Goal: Task Accomplishment & Management: Manage account settings

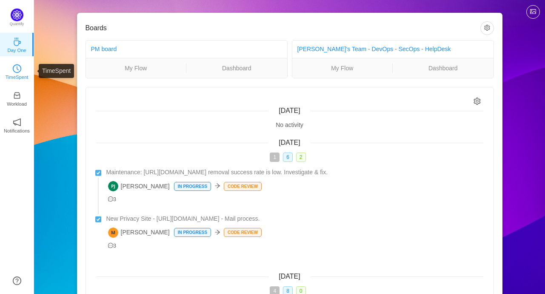
click at [19, 73] on p "TimeSpent" at bounding box center [17, 77] width 23 height 8
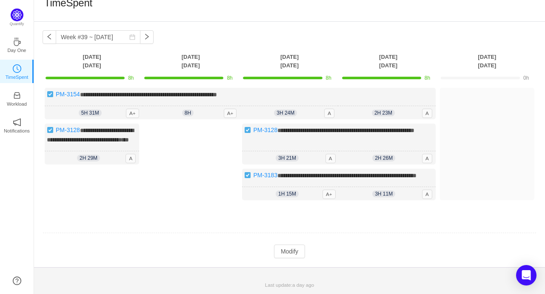
scroll to position [26, 0]
click at [51, 30] on button "button" at bounding box center [50, 37] width 14 height 14
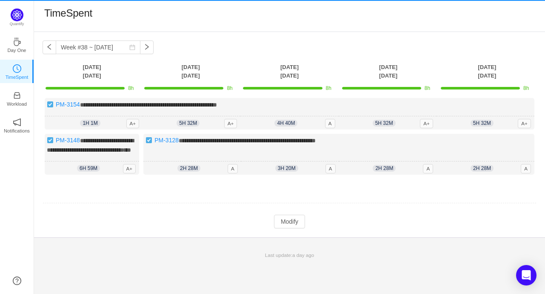
scroll to position [0, 0]
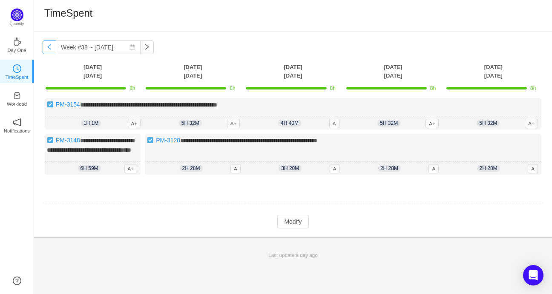
click at [45, 48] on button "button" at bounding box center [50, 47] width 14 height 14
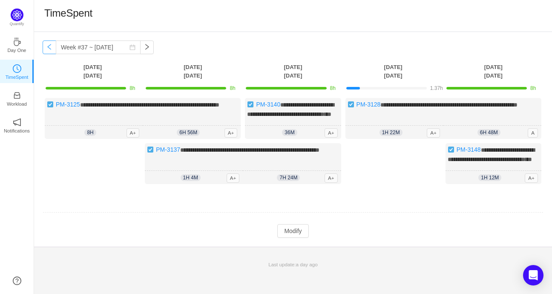
click at [46, 48] on button "button" at bounding box center [50, 47] width 14 height 14
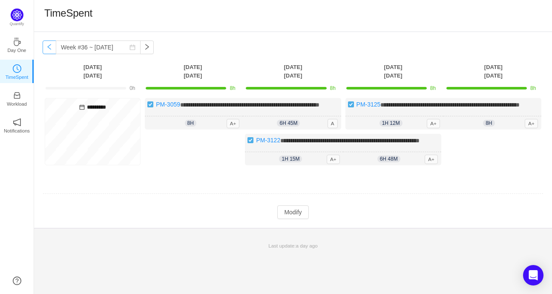
click at [48, 48] on button "button" at bounding box center [50, 47] width 14 height 14
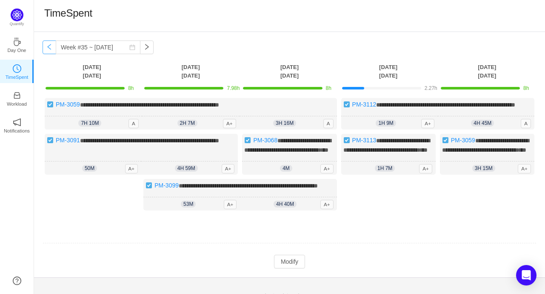
click at [48, 48] on button "button" at bounding box center [50, 47] width 14 height 14
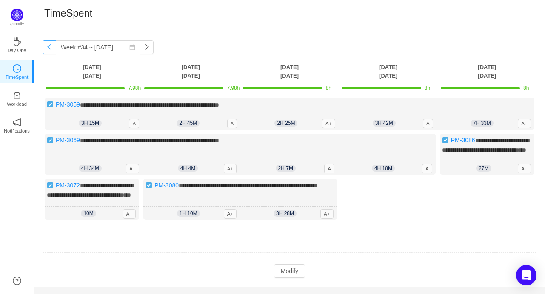
click at [48, 48] on button "button" at bounding box center [50, 47] width 14 height 14
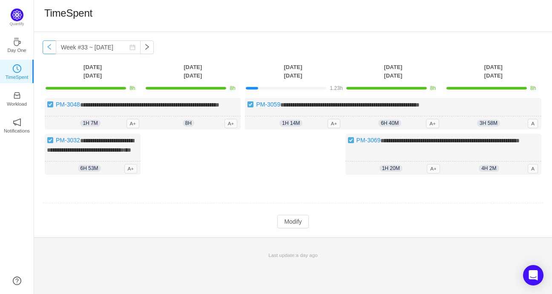
click at [48, 48] on button "button" at bounding box center [50, 47] width 14 height 14
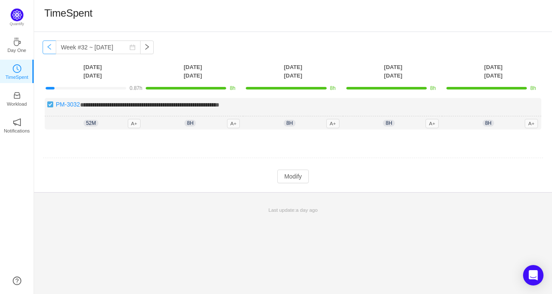
click at [48, 48] on button "button" at bounding box center [50, 47] width 14 height 14
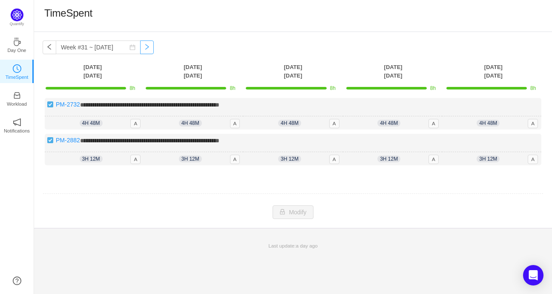
click at [142, 47] on button "button" at bounding box center [147, 47] width 14 height 14
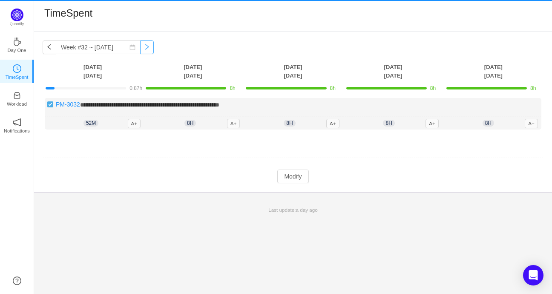
click at [142, 47] on button "button" at bounding box center [147, 47] width 14 height 14
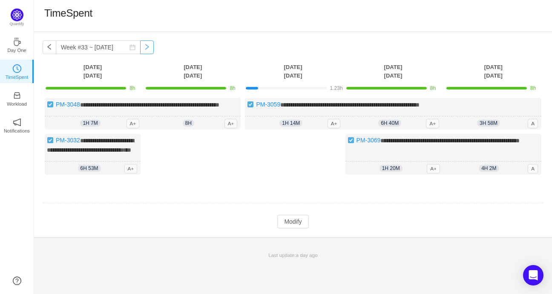
click at [142, 47] on button "button" at bounding box center [147, 47] width 14 height 14
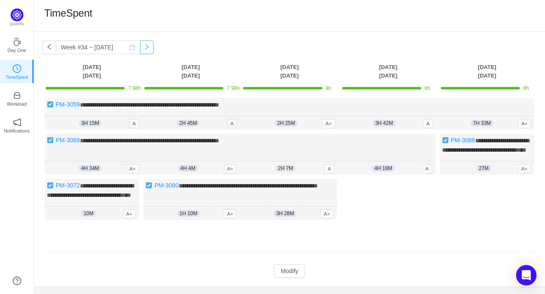
click at [142, 47] on button "button" at bounding box center [147, 47] width 14 height 14
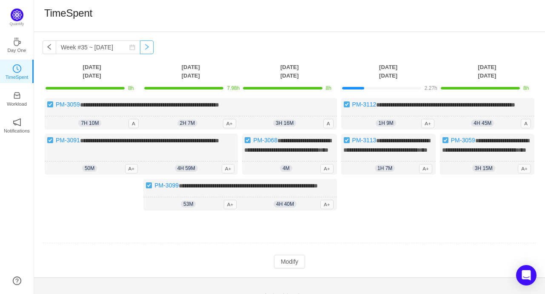
click at [142, 47] on button "button" at bounding box center [147, 47] width 14 height 14
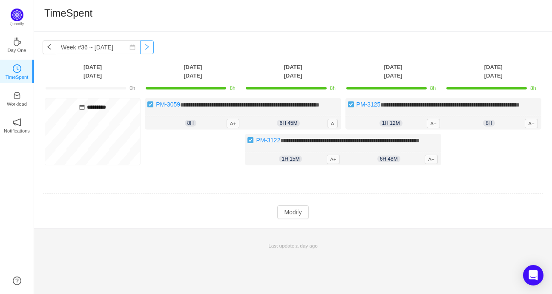
click at [142, 47] on button "button" at bounding box center [147, 47] width 14 height 14
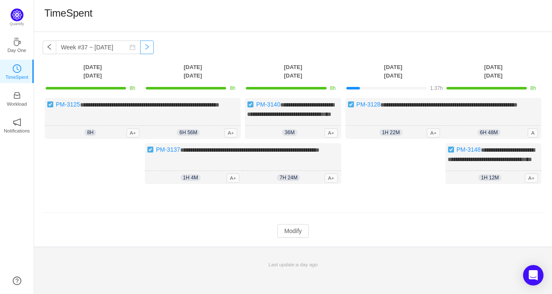
click at [140, 49] on button "button" at bounding box center [147, 47] width 14 height 14
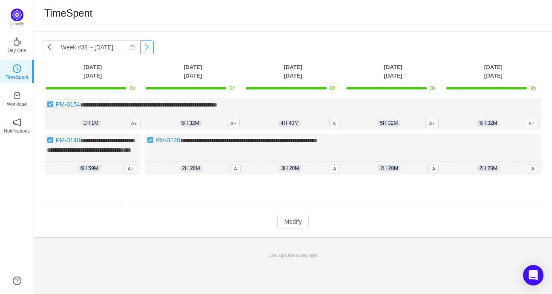
click at [140, 49] on button "button" at bounding box center [147, 47] width 14 height 14
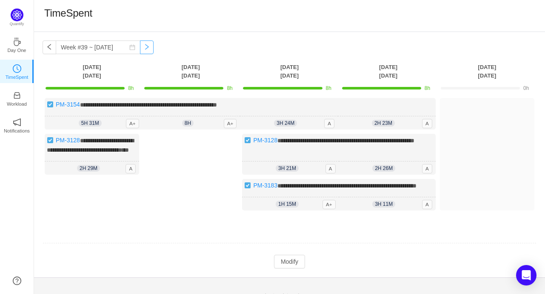
click at [140, 48] on button "button" at bounding box center [147, 47] width 14 height 14
click at [104, 154] on div "**********" at bounding box center [92, 154] width 95 height 41
click at [106, 109] on div "**********" at bounding box center [240, 114] width 391 height 32
click at [348, 175] on div "2h 26m 2h 26m A" at bounding box center [387, 168] width 97 height 14
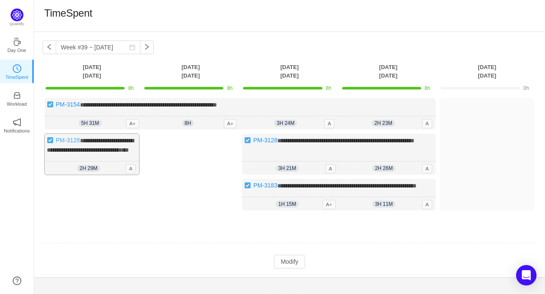
click at [66, 139] on link "PM-3128" at bounding box center [68, 140] width 24 height 7
click at [66, 138] on link "PM-3128" at bounding box center [68, 140] width 24 height 7
click at [295, 164] on div "**********" at bounding box center [338, 154] width 193 height 41
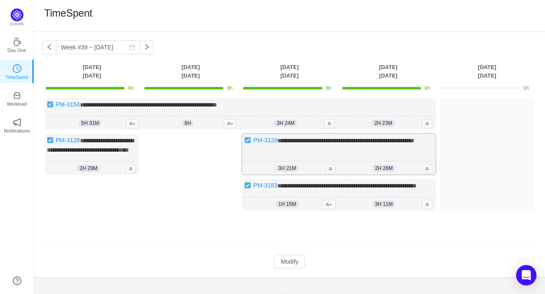
click at [315, 164] on div "**********" at bounding box center [338, 154] width 193 height 41
click at [317, 165] on div "**********" at bounding box center [338, 154] width 193 height 41
click at [340, 175] on div "2h 26m 2h 26m A" at bounding box center [387, 168] width 97 height 14
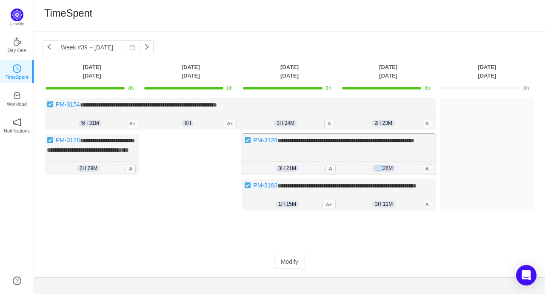
click at [340, 175] on div "2h 26m 2h 26m A" at bounding box center [387, 168] width 97 height 14
click at [350, 211] on div "3h 11m 3h 11m A" at bounding box center [387, 204] width 97 height 14
click at [336, 210] on div "**********" at bounding box center [338, 195] width 193 height 32
click at [289, 268] on button "Modify" at bounding box center [289, 262] width 31 height 14
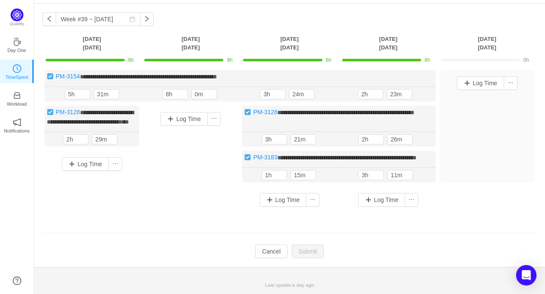
scroll to position [44, 0]
click at [274, 250] on button "Cancel" at bounding box center [271, 251] width 32 height 14
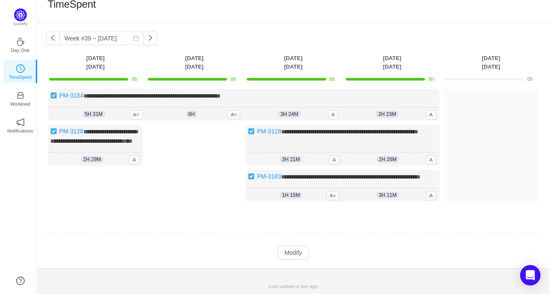
scroll to position [0, 0]
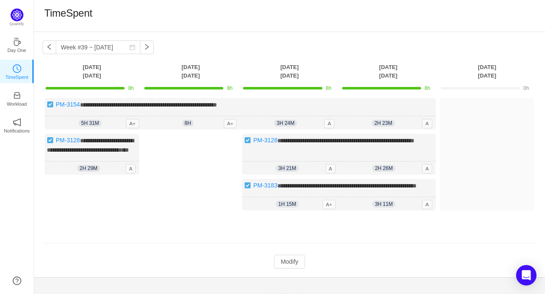
click at [482, 74] on th "[DATE]" at bounding box center [487, 71] width 99 height 17
click at [386, 66] on th "[DATE]" at bounding box center [388, 71] width 99 height 17
click at [140, 48] on button "button" at bounding box center [147, 47] width 14 height 14
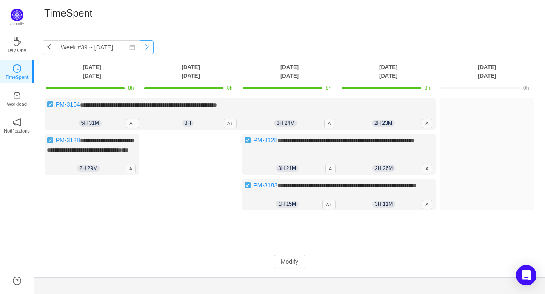
click at [140, 48] on button "button" at bounding box center [147, 47] width 14 height 14
click at [141, 48] on button "button" at bounding box center [147, 47] width 14 height 14
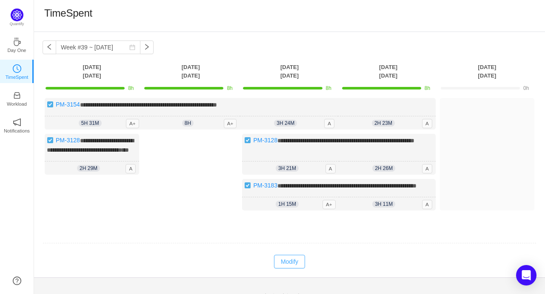
click at [285, 268] on button "Modify" at bounding box center [289, 262] width 31 height 14
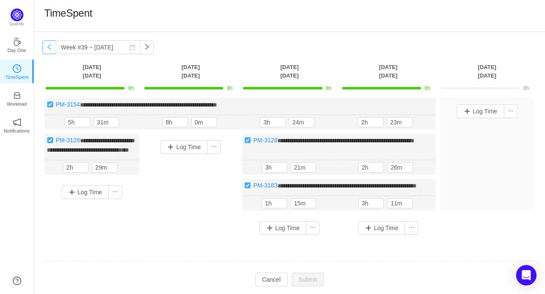
click at [46, 46] on button "button" at bounding box center [50, 47] width 14 height 14
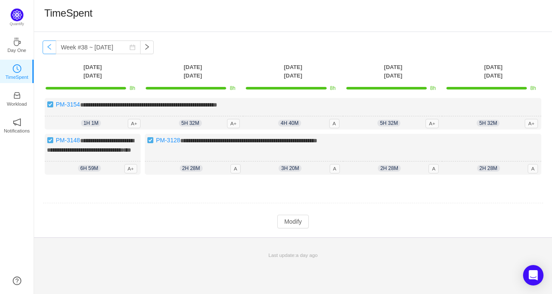
click at [48, 46] on button "button" at bounding box center [50, 47] width 14 height 14
type input "Week #37 ~ [DATE]"
